Goal: Find specific page/section

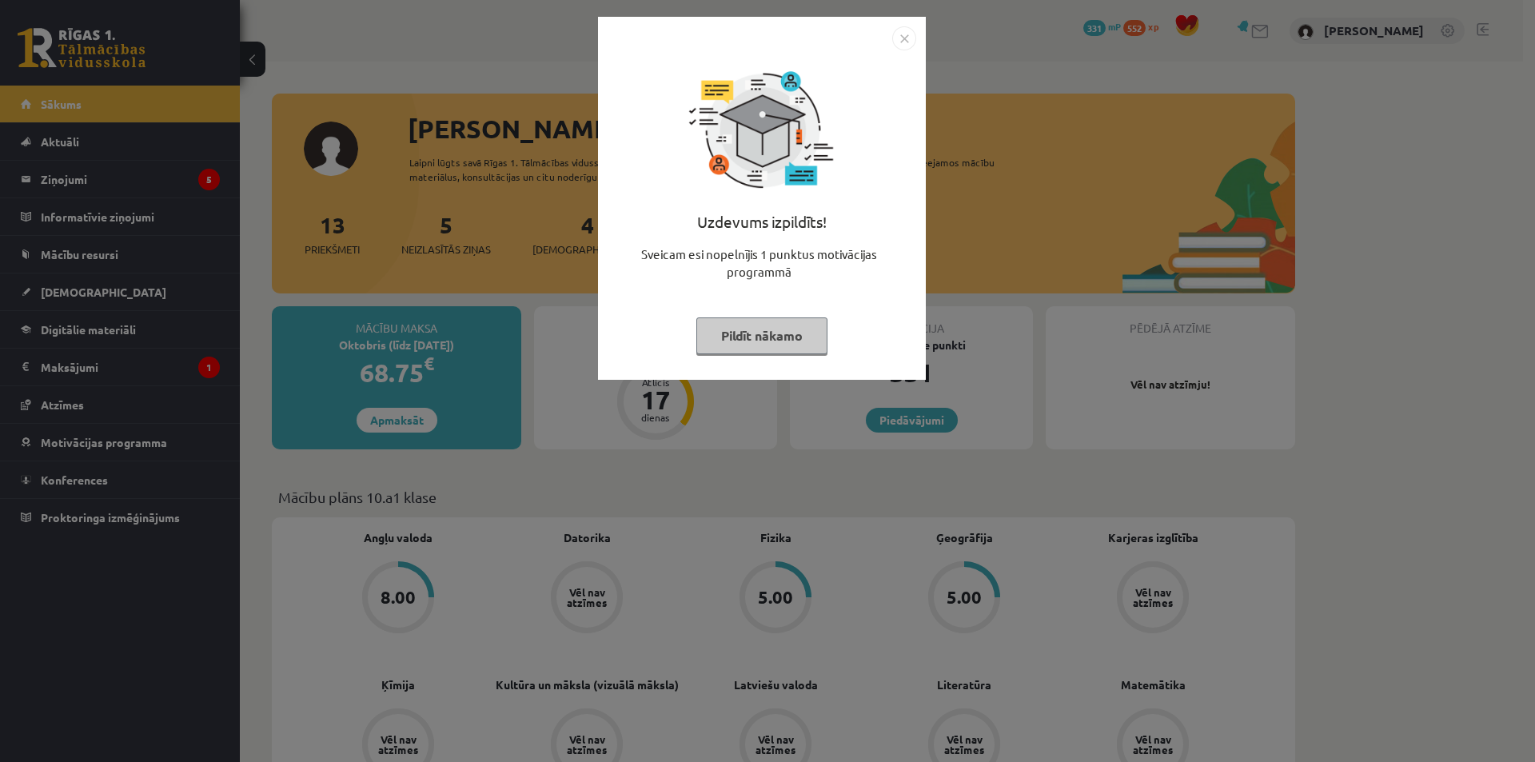
click at [908, 38] on img "Close" at bounding box center [904, 38] width 24 height 24
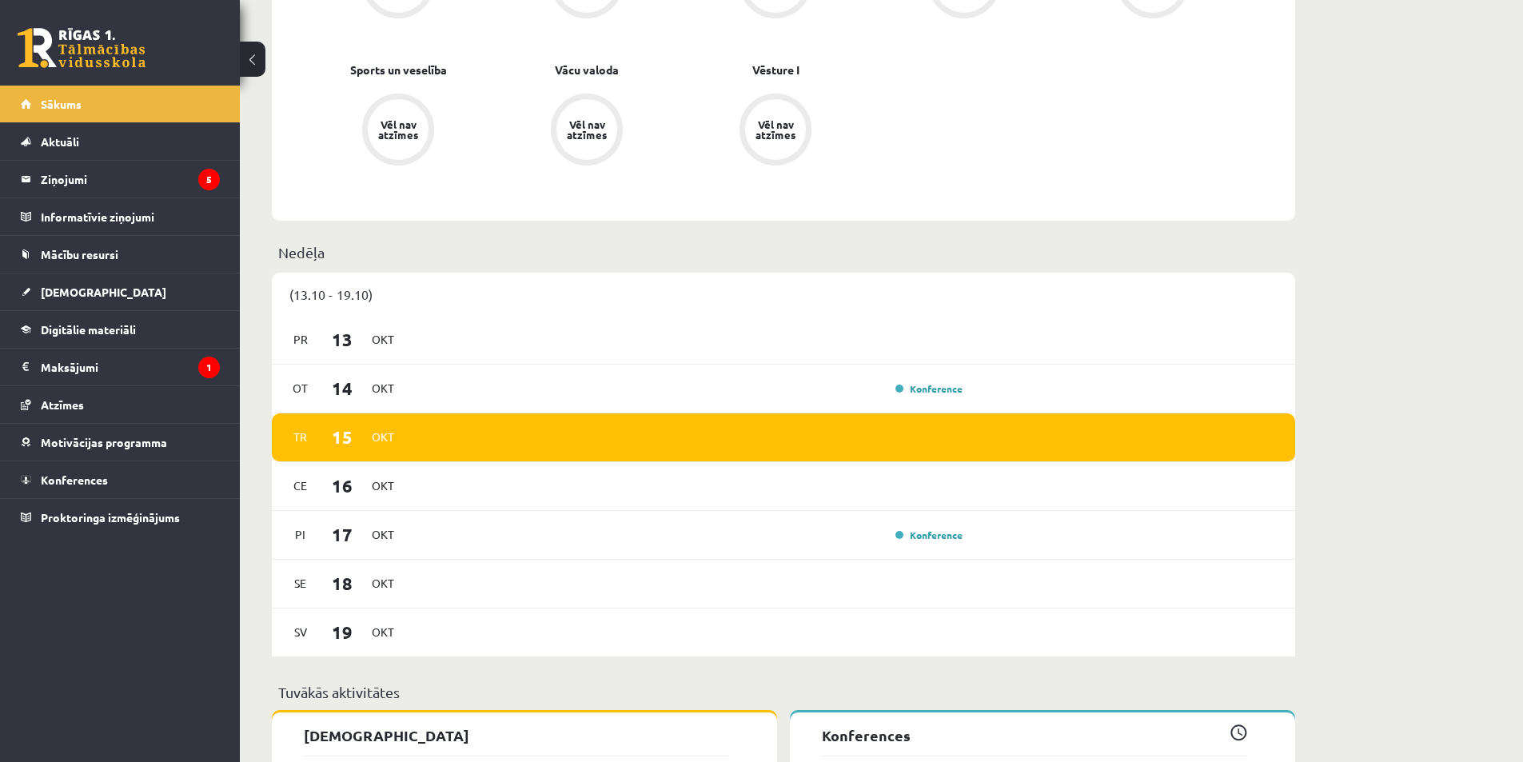
scroll to position [1242, 0]
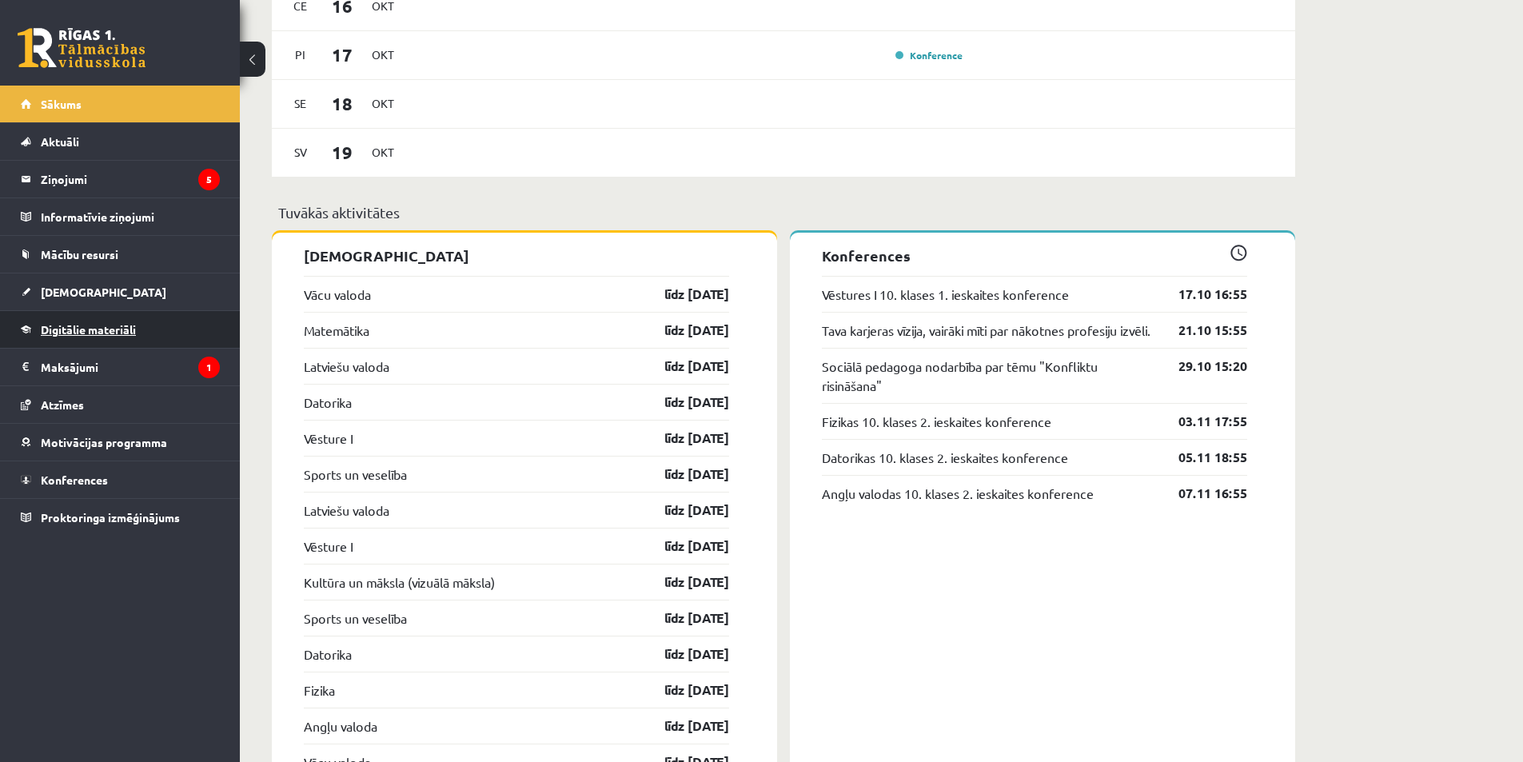
click at [160, 335] on link "Digitālie materiāli" at bounding box center [120, 329] width 199 height 37
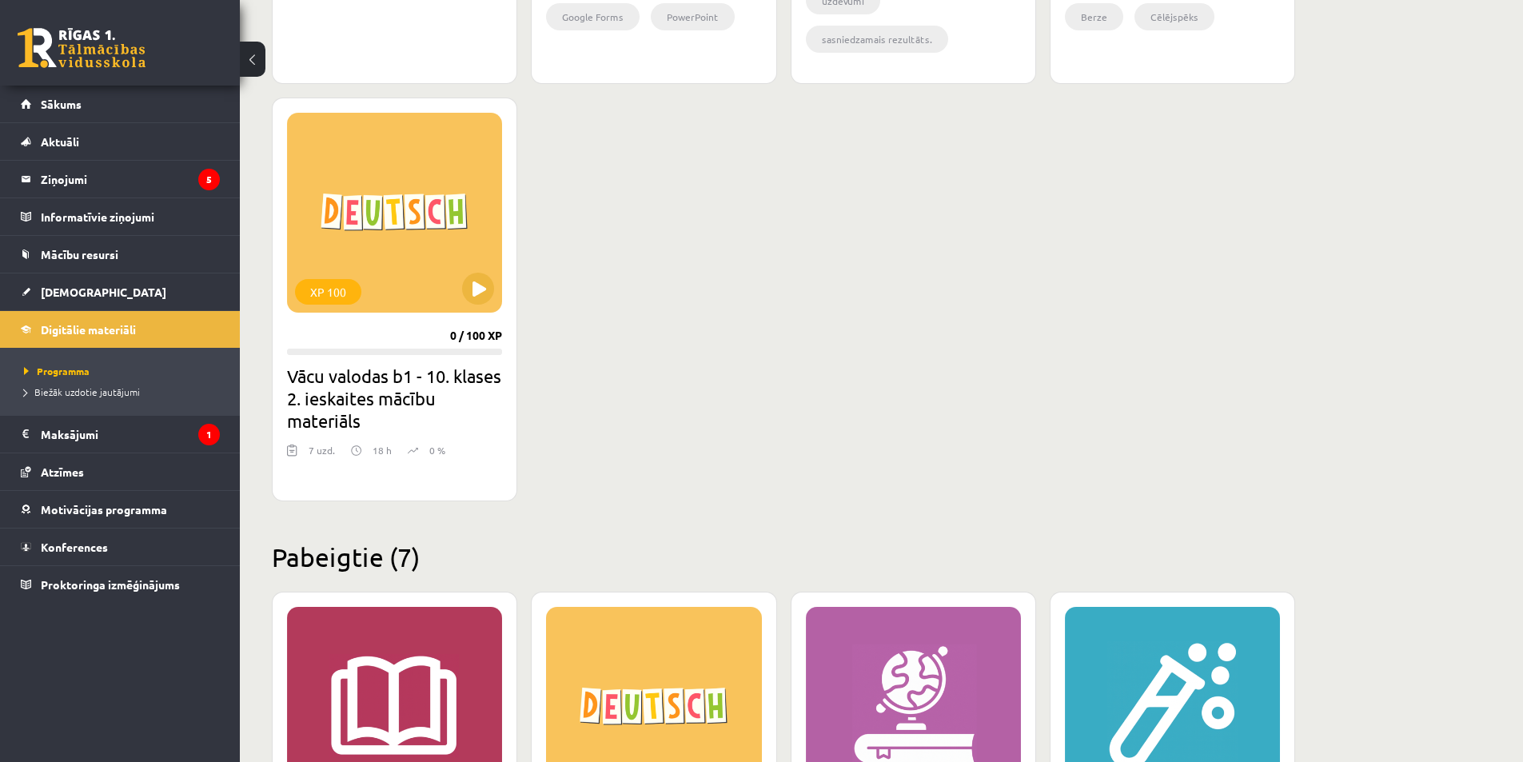
scroll to position [1919, 0]
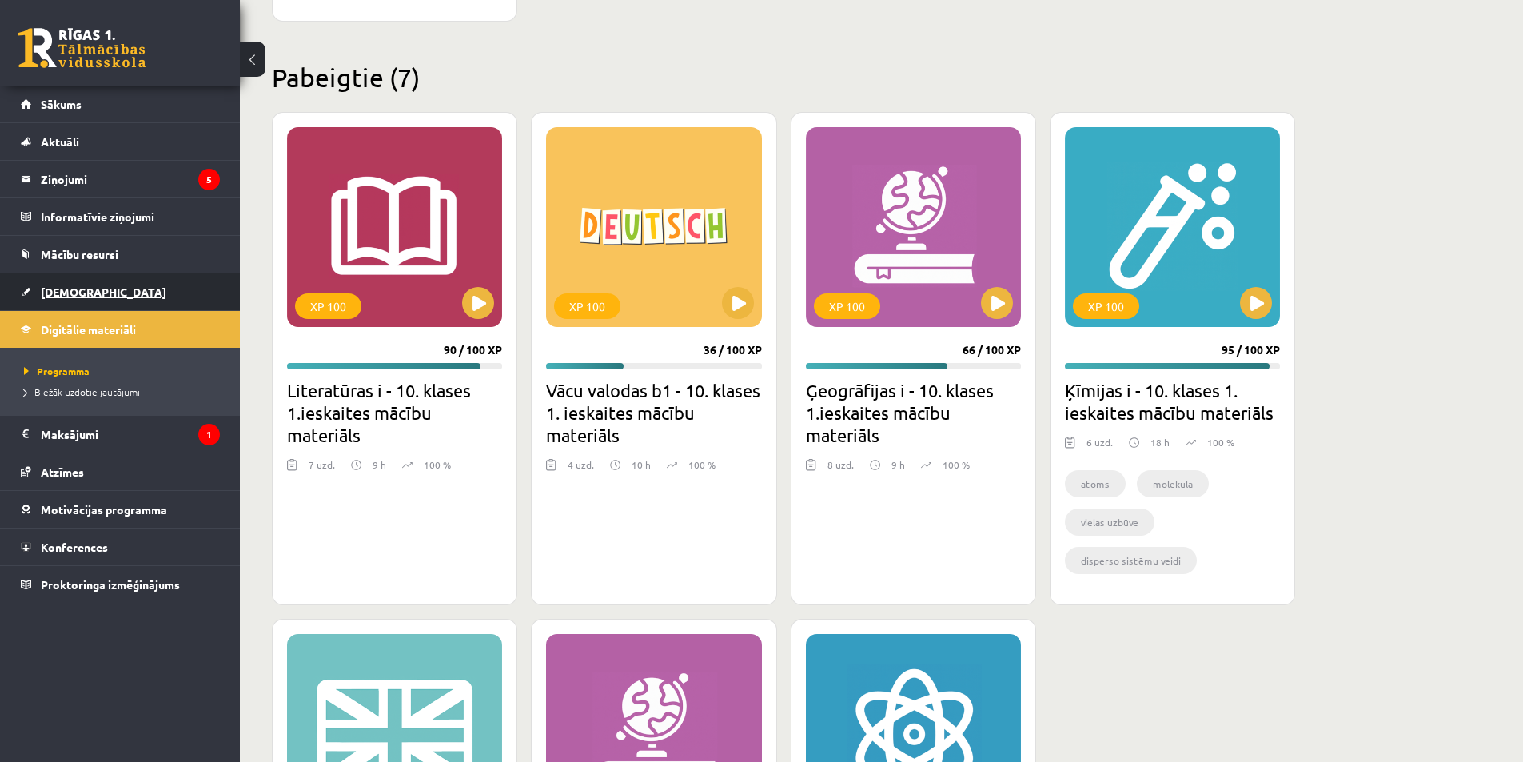
click at [128, 285] on link "[DEMOGRAPHIC_DATA]" at bounding box center [120, 291] width 199 height 37
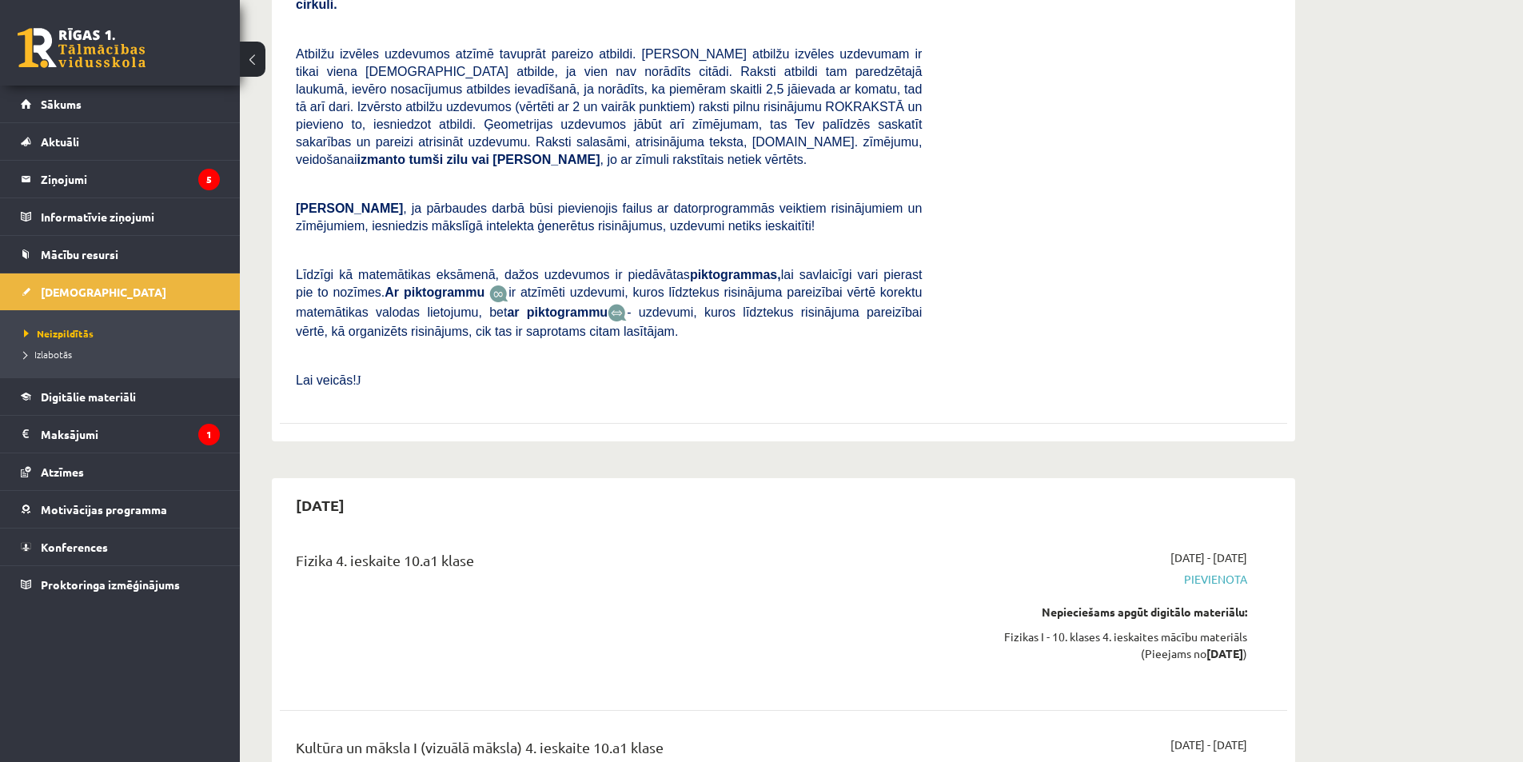
scroll to position [11791, 0]
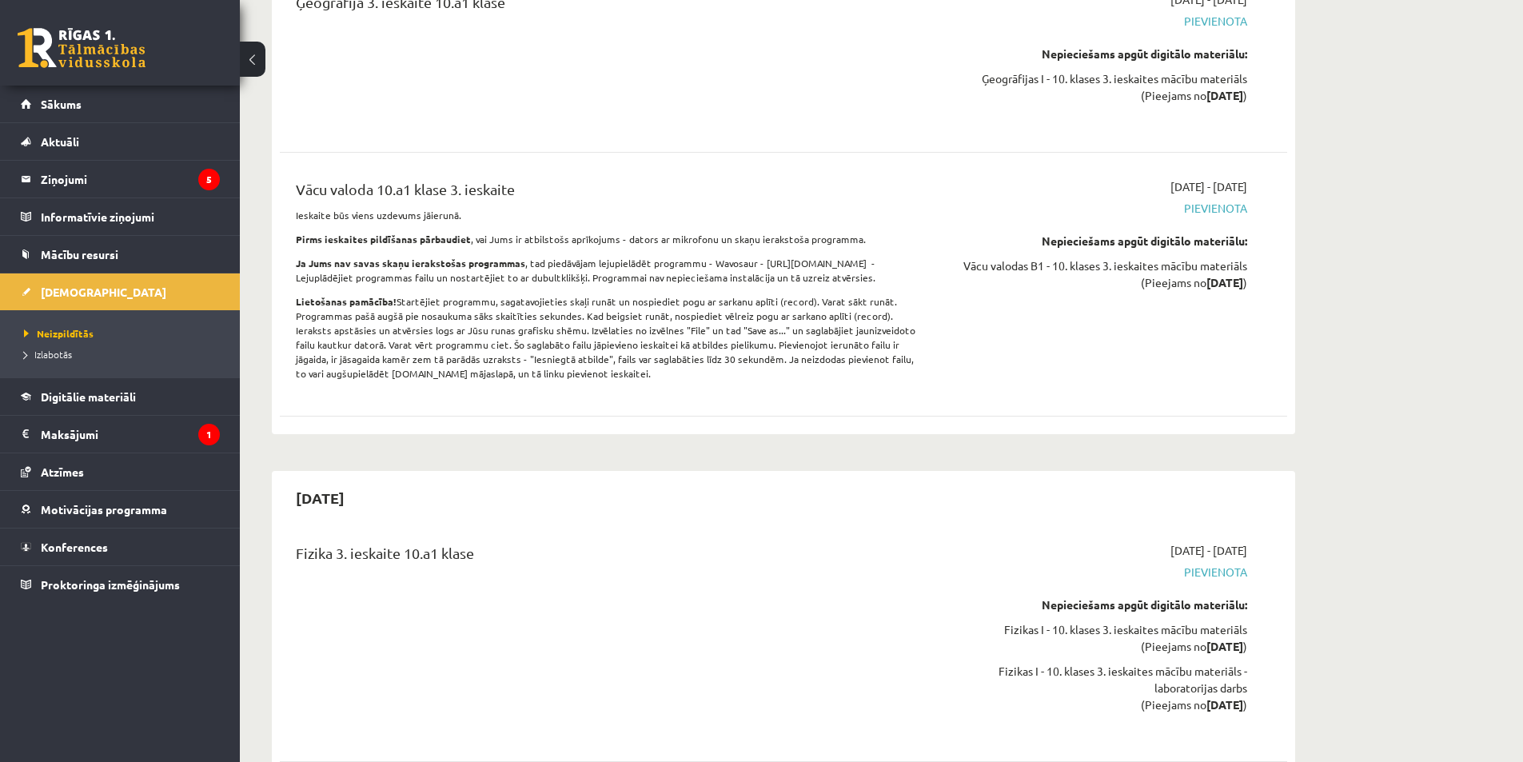
scroll to position [7233, 0]
